Goal: Task Accomplishment & Management: Manage account settings

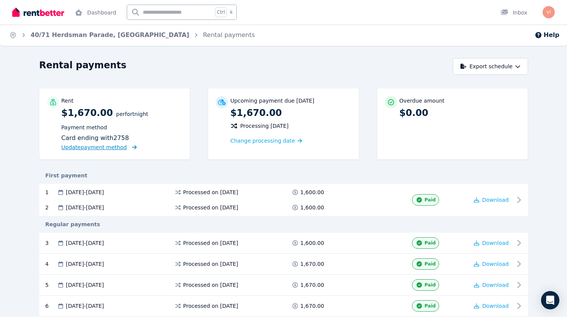
click at [124, 146] on span "Update payment method" at bounding box center [94, 147] width 66 height 6
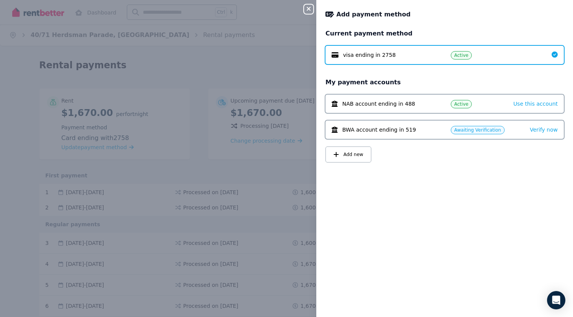
click at [464, 55] on span "Active" at bounding box center [461, 55] width 14 height 6
click at [360, 56] on span "visa ending in 2758" at bounding box center [369, 55] width 53 height 8
click at [344, 55] on span "visa ending in 2758" at bounding box center [369, 55] width 53 height 8
click at [390, 6] on div "Add payment method Current payment method visa ending in 2758 Active My payment…" at bounding box center [444, 158] width 257 height 317
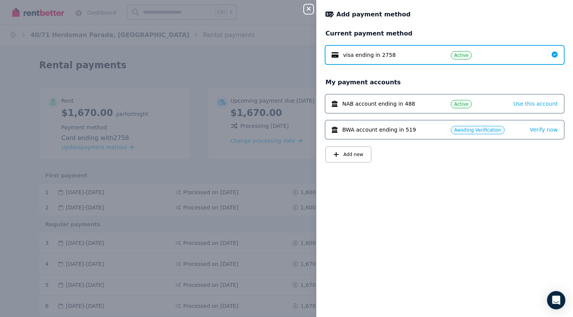
click at [462, 62] on div "visa ending in 2758 Active" at bounding box center [444, 55] width 238 height 18
click at [466, 57] on span "Active" at bounding box center [461, 55] width 14 height 6
click at [491, 49] on div "visa ending in 2758 Active" at bounding box center [444, 55] width 238 height 18
click at [493, 131] on span "Awaiting Verification" at bounding box center [477, 130] width 47 height 6
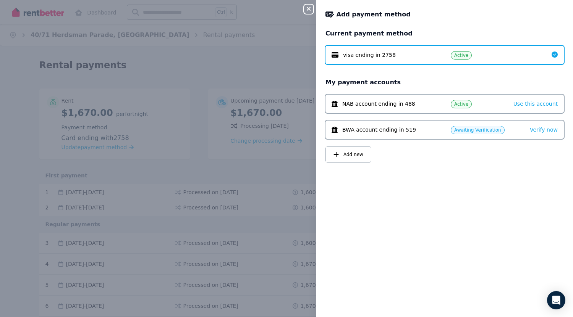
click at [333, 55] on icon at bounding box center [334, 54] width 7 height 5
click at [327, 15] on icon at bounding box center [329, 14] width 9 height 7
click at [331, 13] on icon at bounding box center [329, 15] width 8 height 6
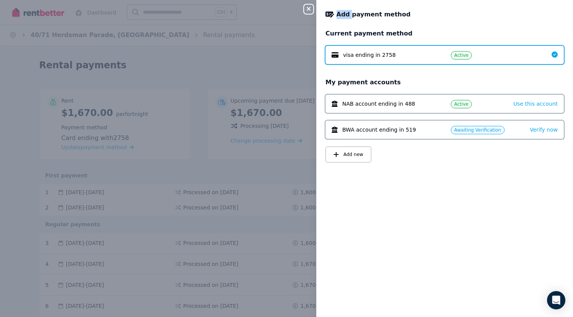
click at [331, 13] on icon at bounding box center [329, 15] width 8 height 6
